Goal: Task Accomplishment & Management: Use online tool/utility

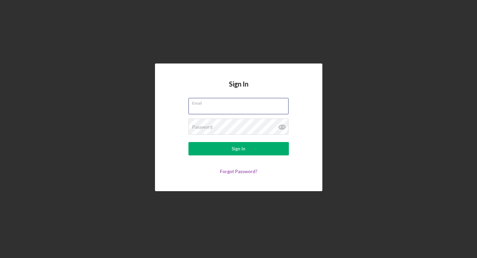
type input "[EMAIL_ADDRESS][DOMAIN_NAME]"
click at [238, 149] on button "Sign In" at bounding box center [238, 148] width 100 height 13
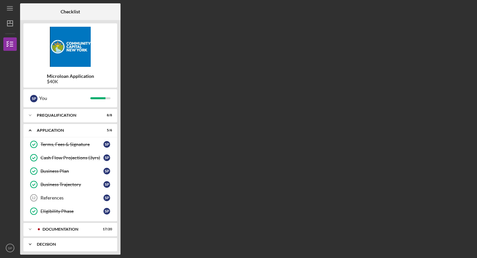
click at [66, 242] on div "Icon/Expander Decision 0 / 1" at bounding box center [70, 244] width 94 height 13
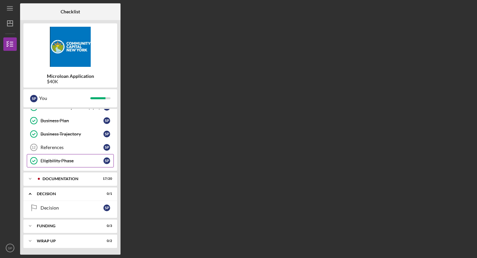
scroll to position [51, 0]
click at [50, 226] on div "Funding" at bounding box center [73, 226] width 72 height 4
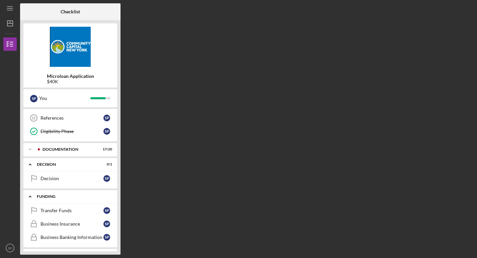
scroll to position [91, 0]
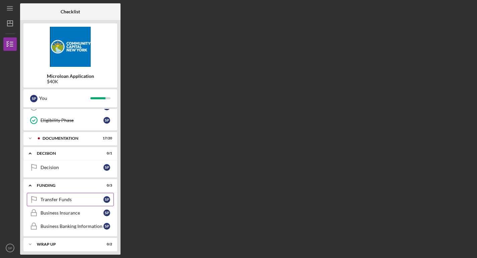
click at [58, 204] on link "Transfer Funds Transfer Funds S P" at bounding box center [70, 199] width 87 height 13
